Goal: Information Seeking & Learning: Learn about a topic

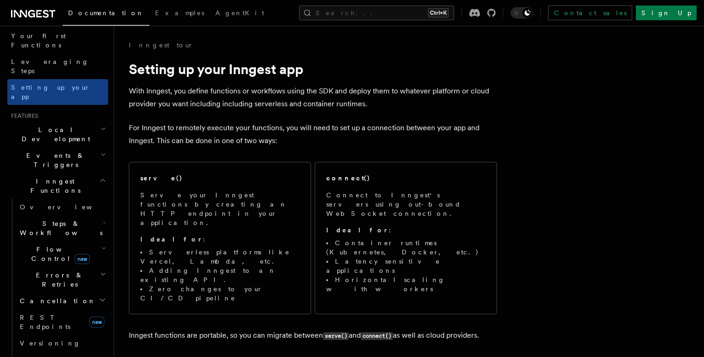
scroll to position [138, 0]
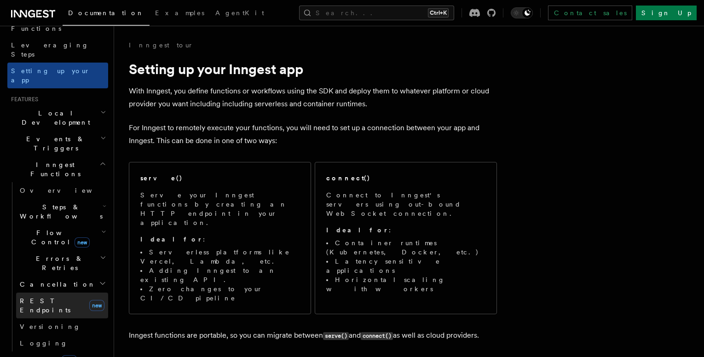
click at [52, 297] on span "REST Endpoints" at bounding box center [45, 305] width 51 height 17
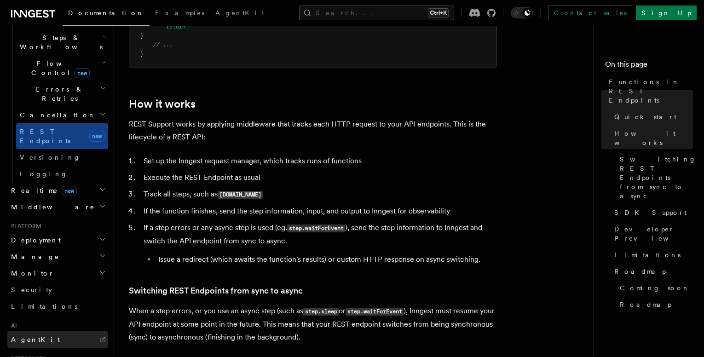
scroll to position [322, 0]
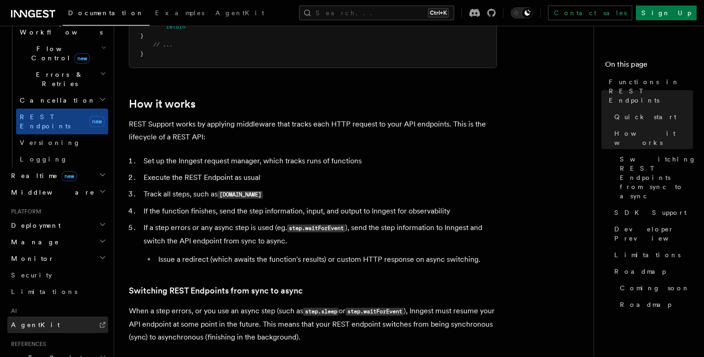
click at [44, 317] on link "AgentKit" at bounding box center [57, 325] width 101 height 17
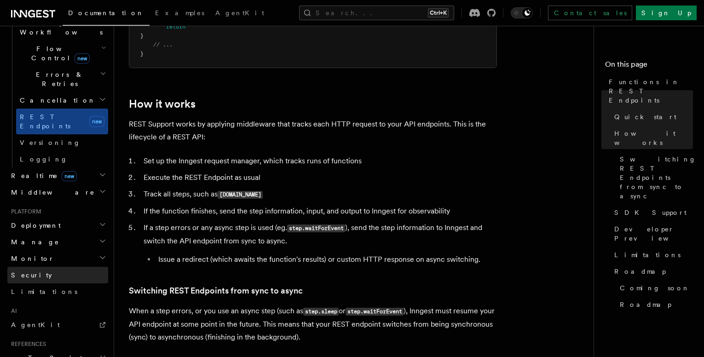
click at [42, 267] on link "Security" at bounding box center [57, 275] width 101 height 17
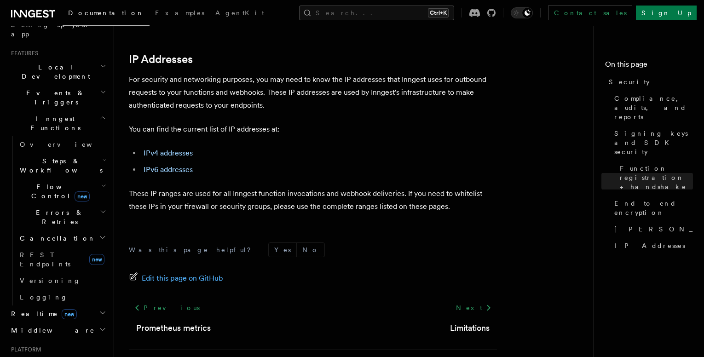
scroll to position [138, 0]
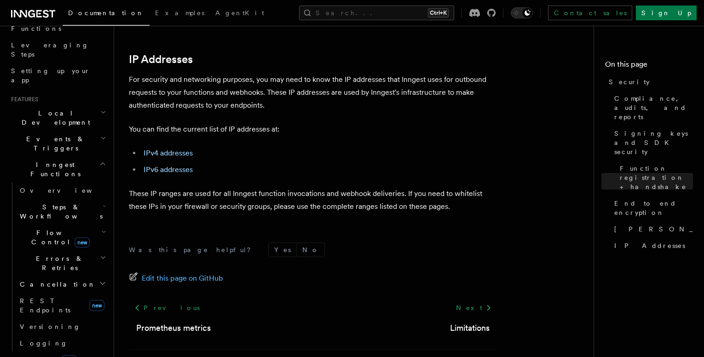
click at [99, 160] on icon "button" at bounding box center [102, 163] width 7 height 7
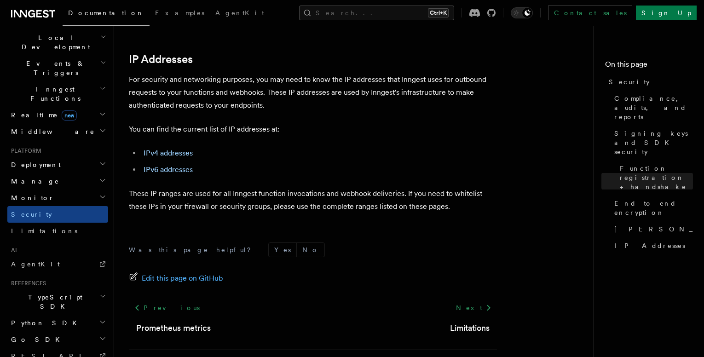
scroll to position [230, 0]
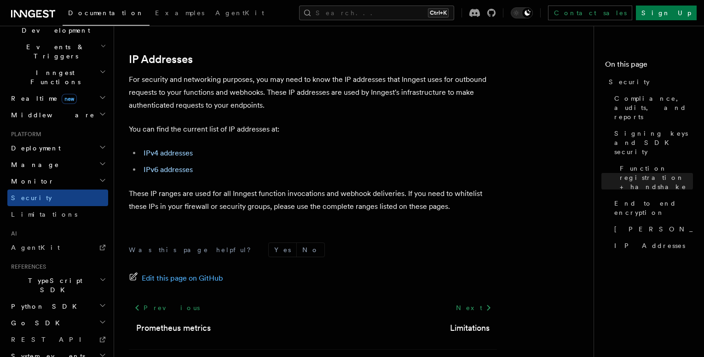
click at [51, 298] on h2 "Python SDK" at bounding box center [57, 306] width 101 height 17
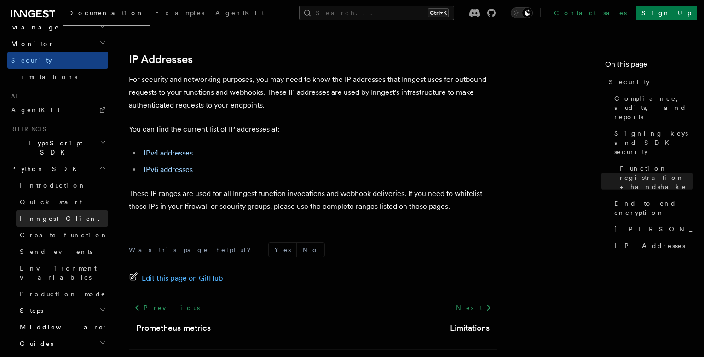
scroll to position [368, 0]
click at [62, 290] on span "Production mode" at bounding box center [63, 293] width 86 height 7
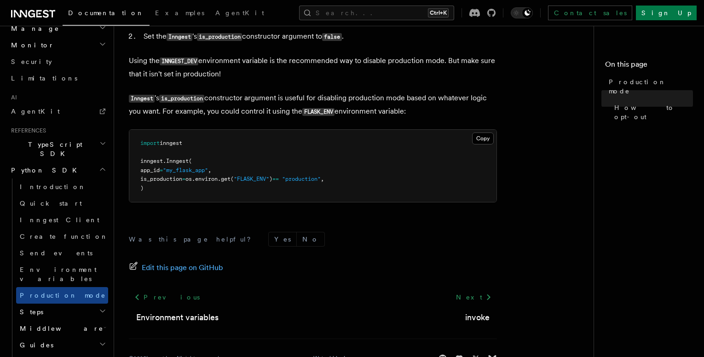
scroll to position [552, 0]
